Goal: Navigation & Orientation: Find specific page/section

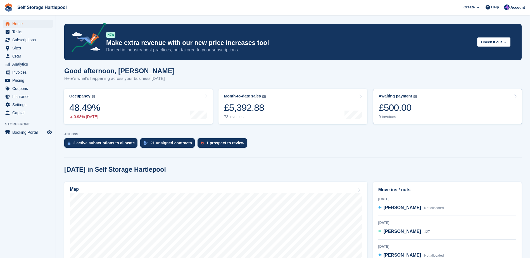
click at [399, 110] on div "£500.00" at bounding box center [398, 107] width 38 height 11
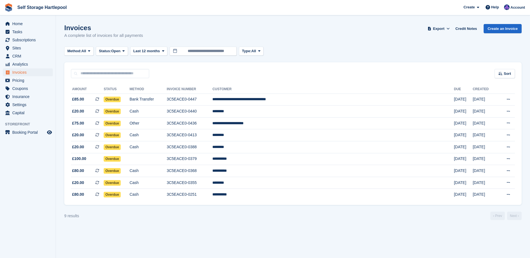
click at [18, 20] on div "Home Tasks Subscriptions Subscriptions Subscriptions Contracts Price increases …" at bounding box center [28, 68] width 56 height 100
click at [18, 22] on span "Home" at bounding box center [29, 24] width 34 height 8
